Goal: Transaction & Acquisition: Purchase product/service

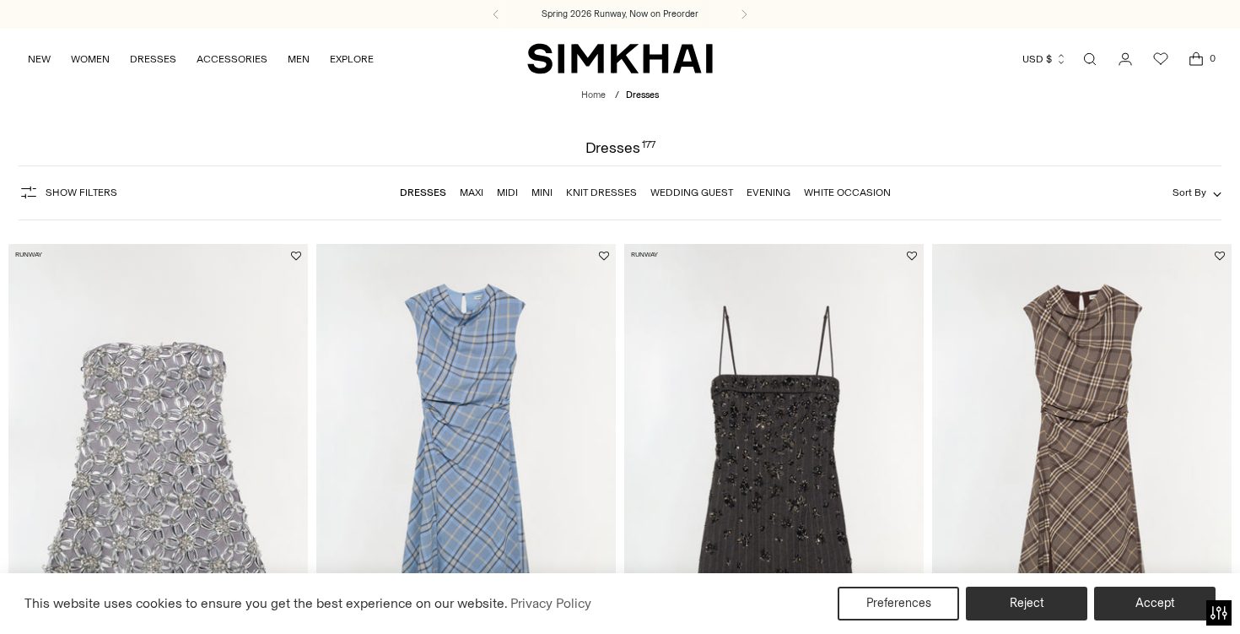
click at [507, 196] on link "Midi" at bounding box center [507, 192] width 21 height 12
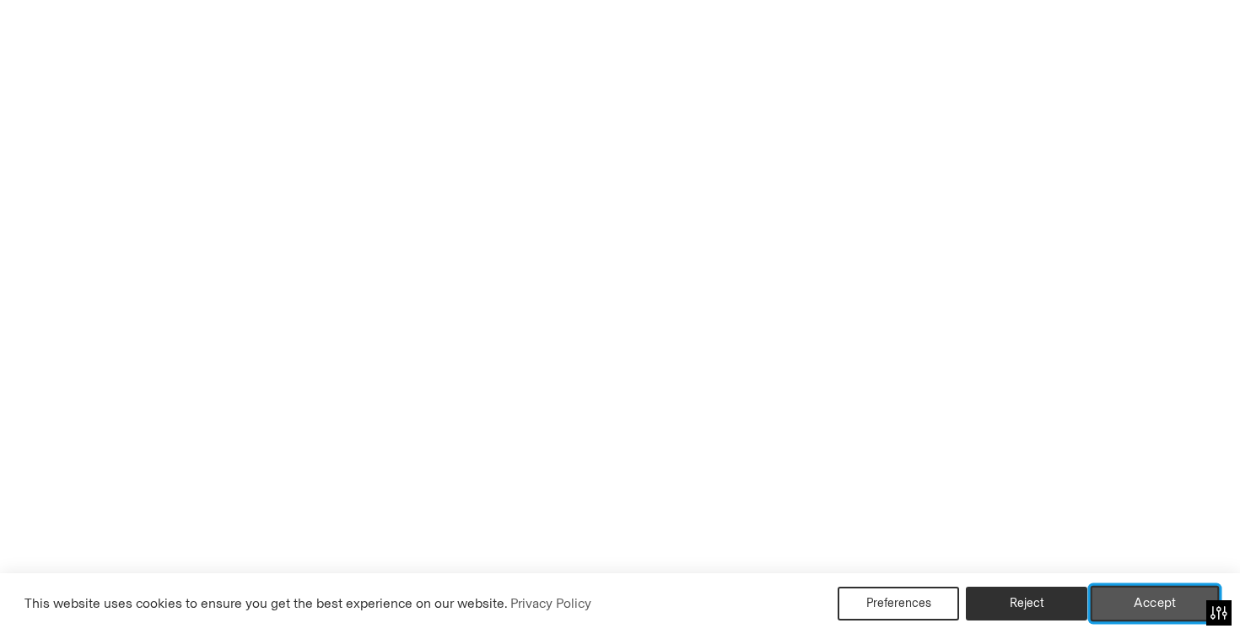
click at [1127, 607] on button "Accept" at bounding box center [1155, 603] width 129 height 35
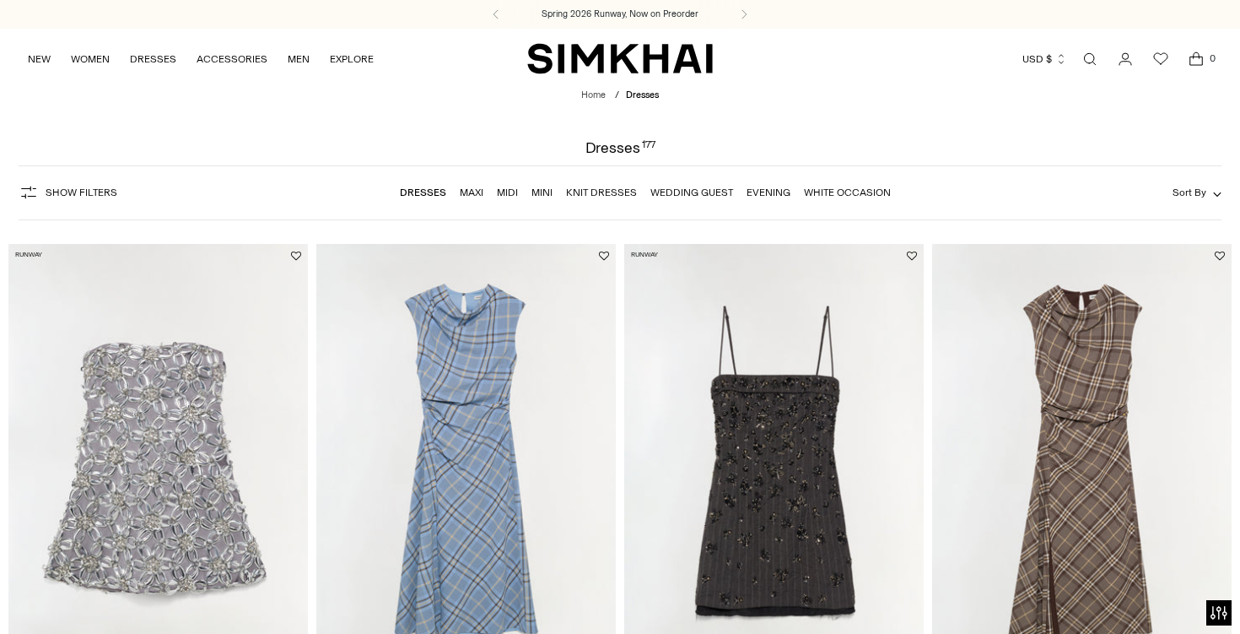
click at [472, 195] on link "Maxi" at bounding box center [472, 192] width 24 height 12
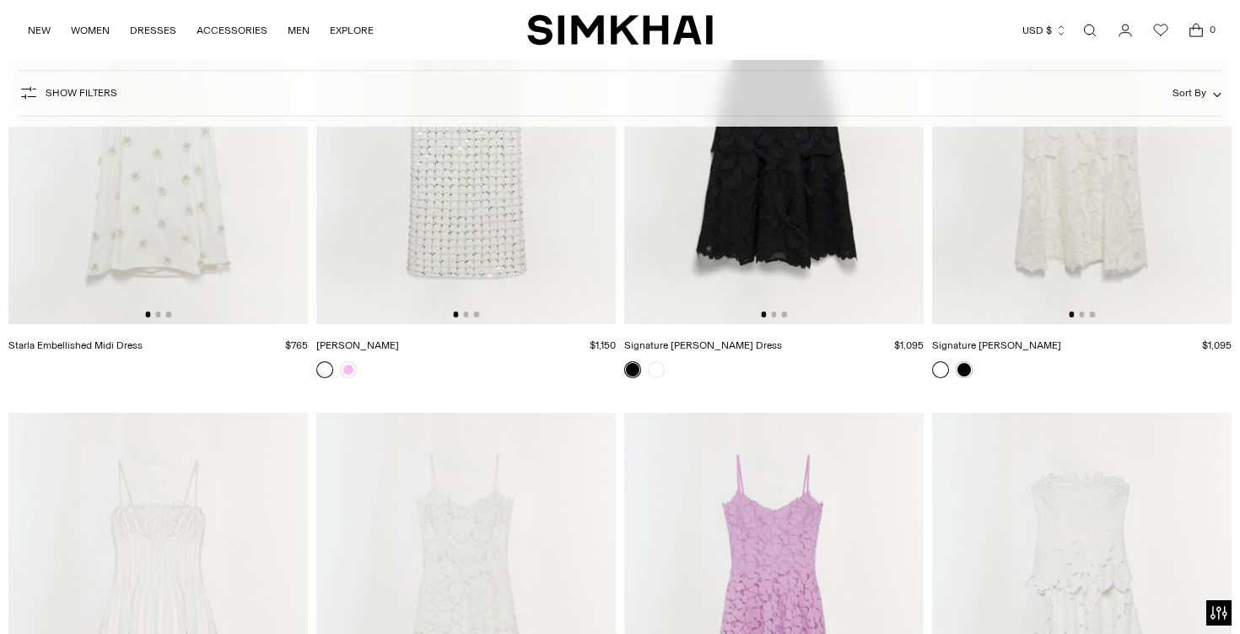
scroll to position [6851, 0]
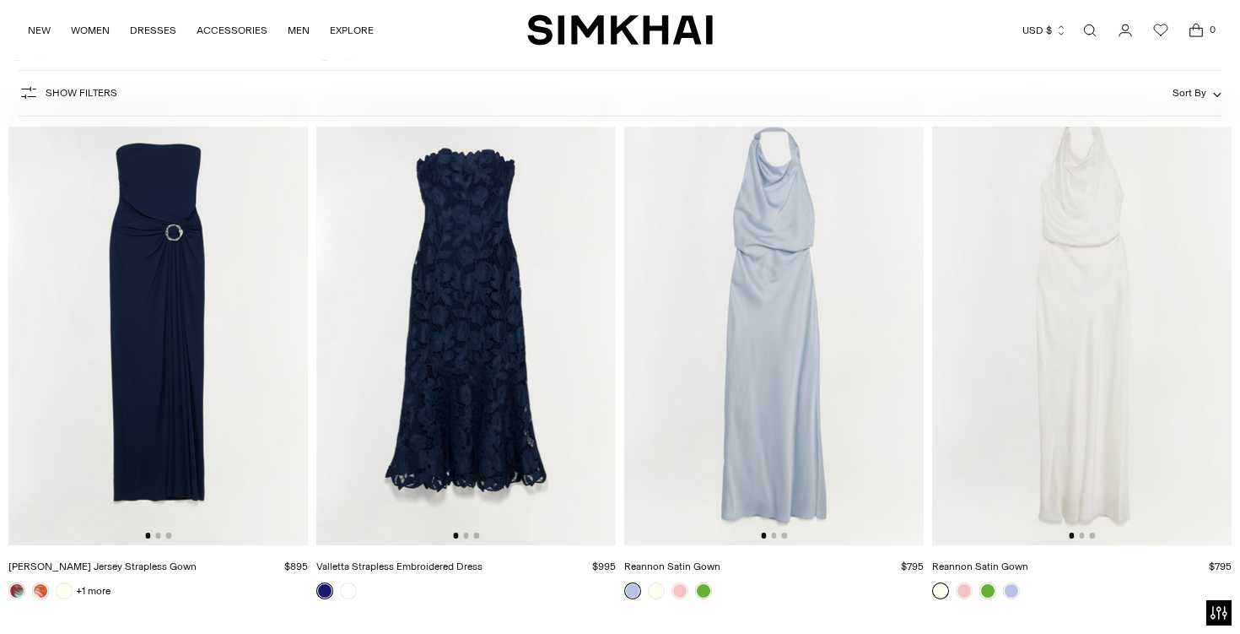
scroll to position [693, 0]
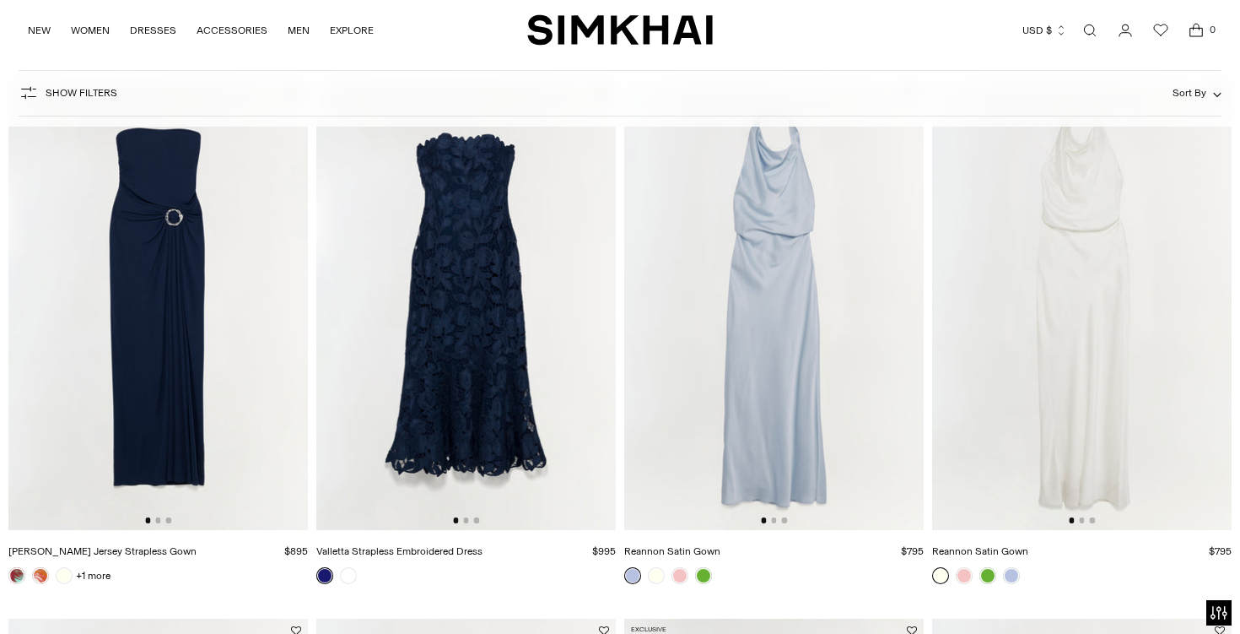
click at [513, 381] on img at bounding box center [466, 305] width 300 height 450
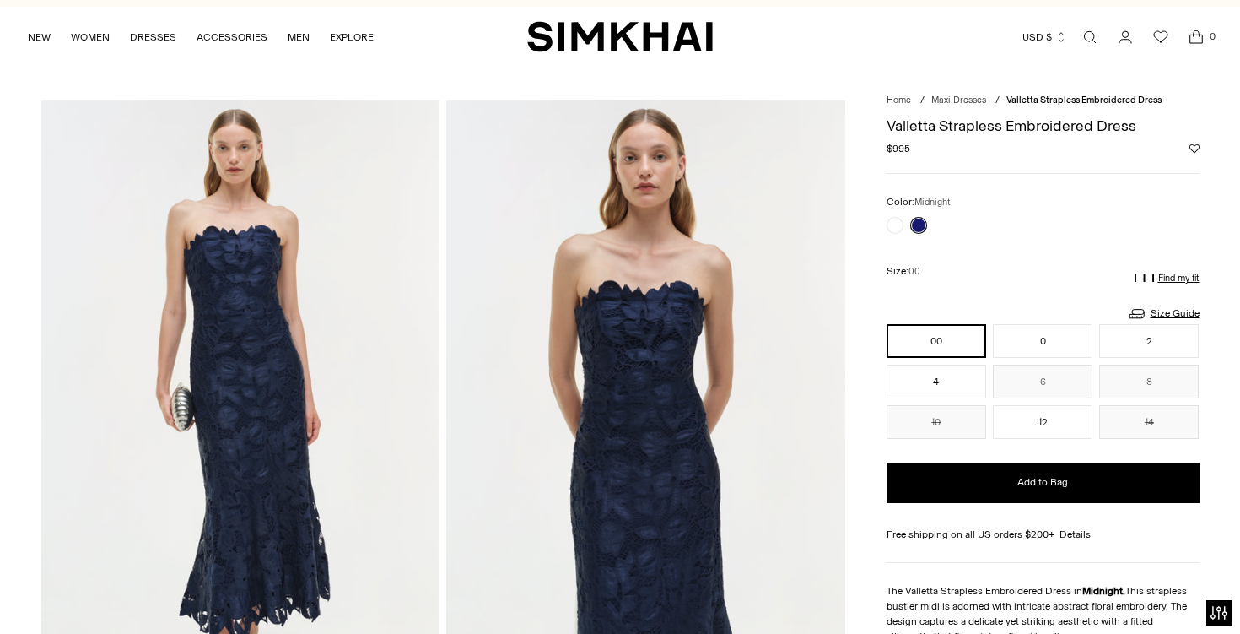
scroll to position [7, 0]
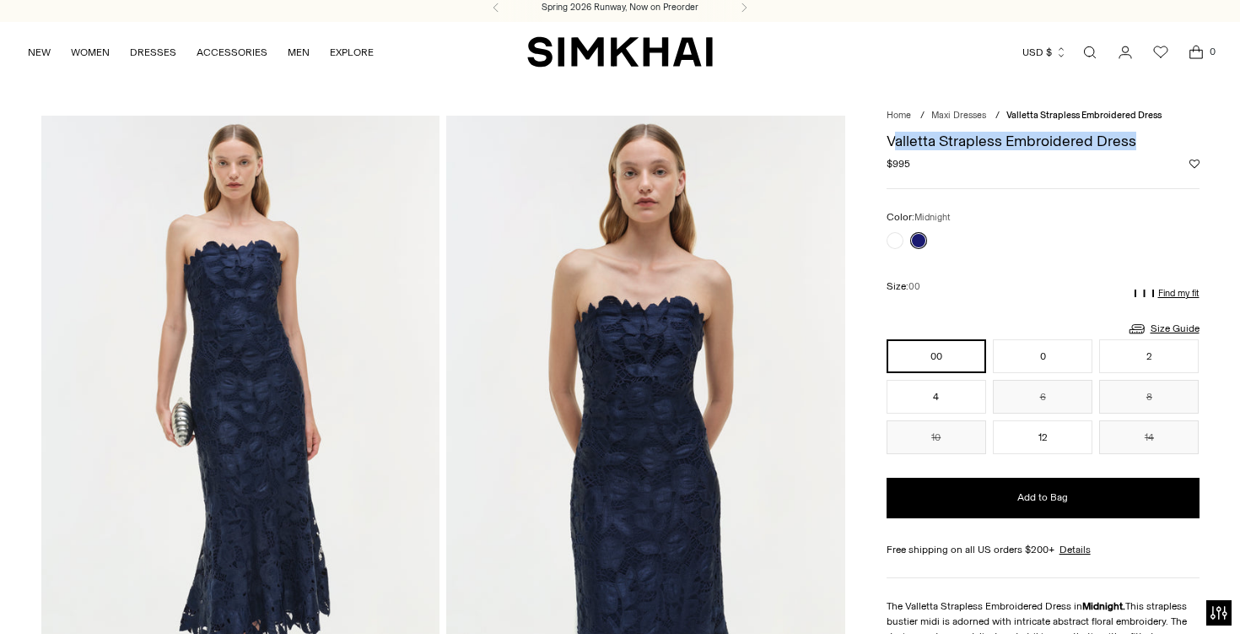
drag, startPoint x: 891, startPoint y: 139, endPoint x: 1139, endPoint y: 144, distance: 248.1
click at [1139, 144] on h1 "Valletta Strapless Embroidered Dress" at bounding box center [1043, 140] width 313 height 15
copy h1 "alletta Strapless Embroidered Dress"
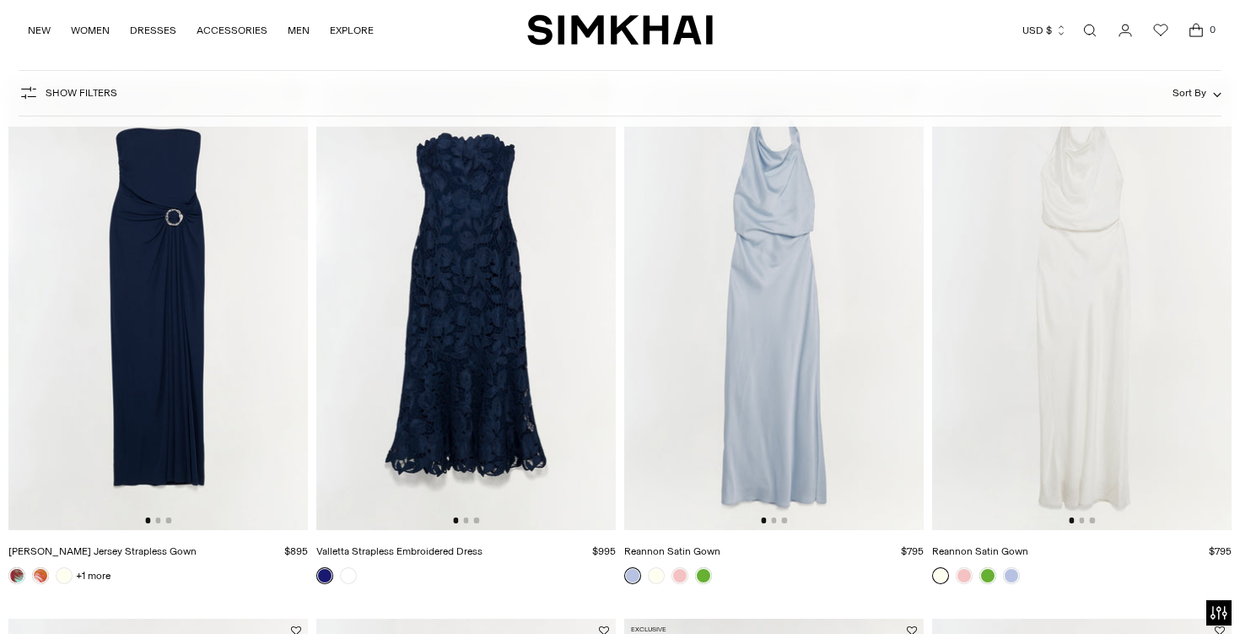
scroll to position [974, 0]
